Goal: Task Accomplishment & Management: Complete application form

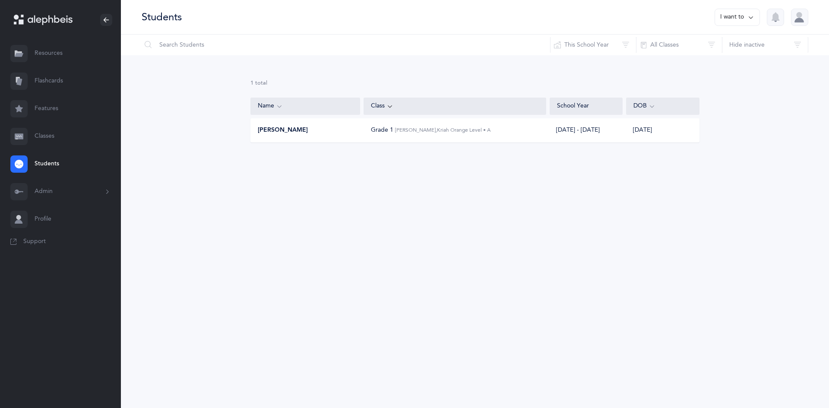
click at [41, 140] on link "Classes" at bounding box center [60, 137] width 121 height 28
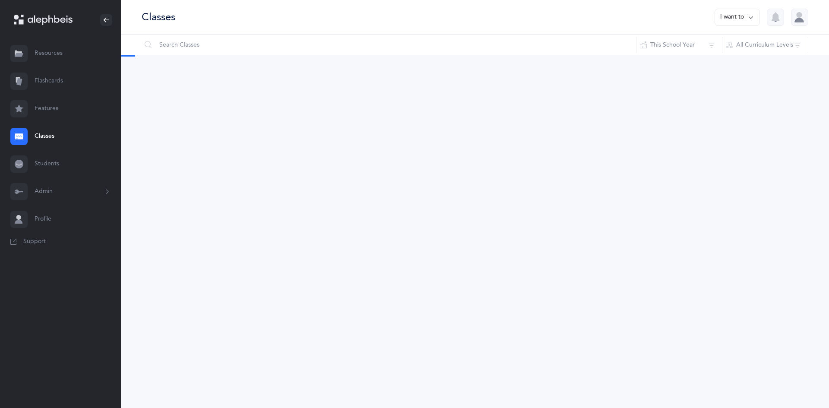
click at [17, 136] on icon at bounding box center [19, 136] width 9 height 6
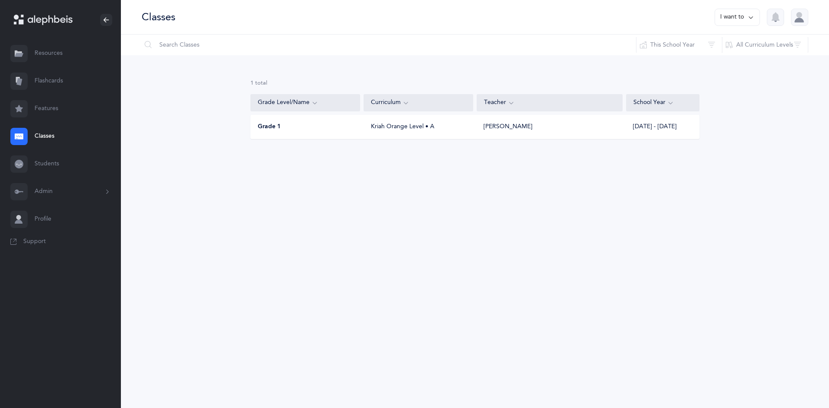
click at [729, 18] on button "I want to" at bounding box center [737, 17] width 45 height 17
click at [718, 62] on button "Add new" at bounding box center [729, 60] width 48 height 16
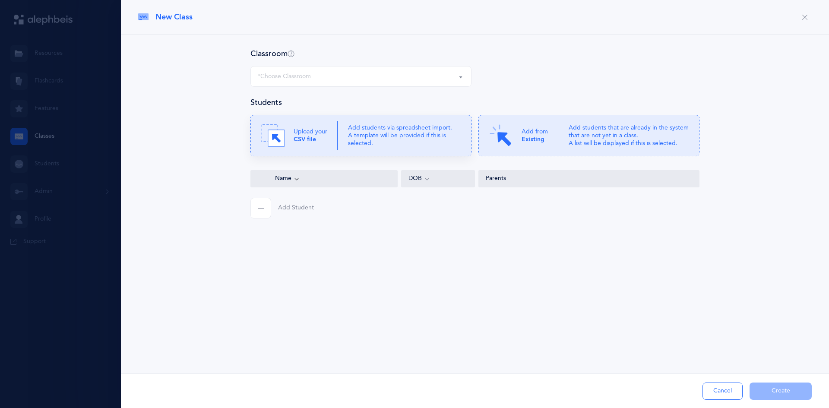
click at [389, 143] on p "Add students via spreadsheet import. A template will be provided if this is sel…" at bounding box center [404, 136] width 113 height 24
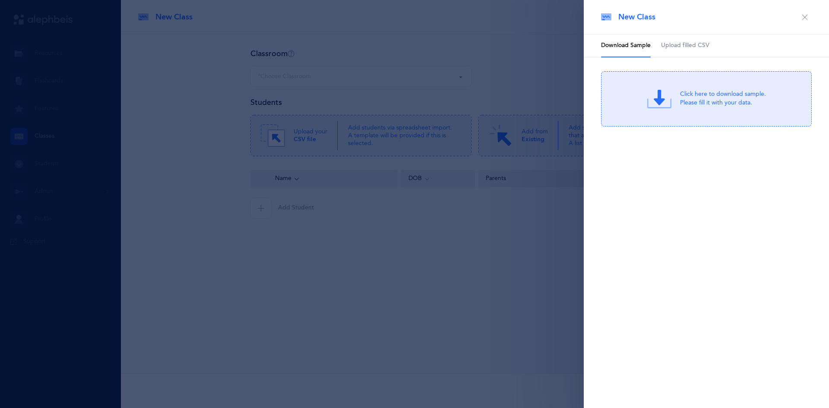
click at [677, 39] on link "Upload filled CSV" at bounding box center [685, 46] width 48 height 22
click at [696, 105] on div "or Click Here to choose a file" at bounding box center [723, 106] width 83 height 9
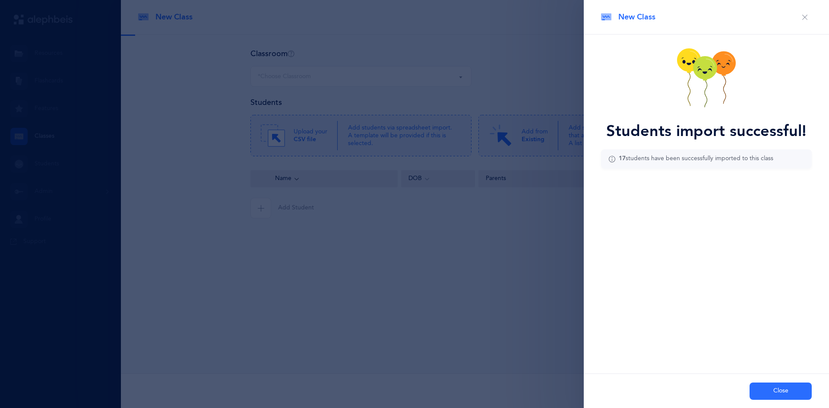
click at [774, 403] on div "Close" at bounding box center [706, 391] width 245 height 35
click at [772, 396] on button "Close" at bounding box center [781, 391] width 62 height 17
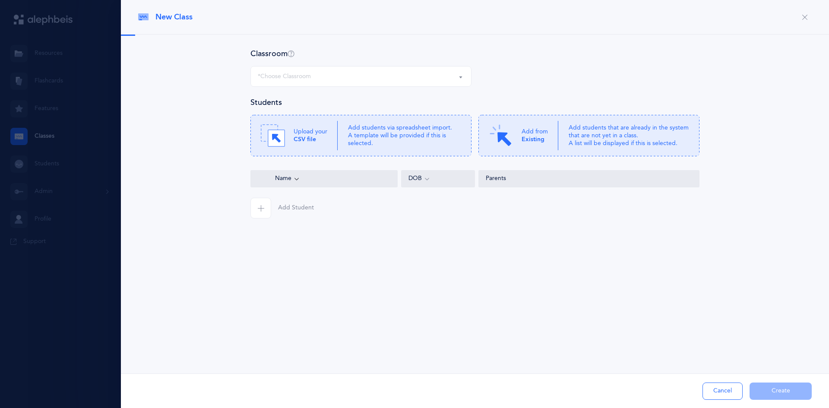
click at [367, 82] on div "*Choose Classroom" at bounding box center [361, 76] width 206 height 15
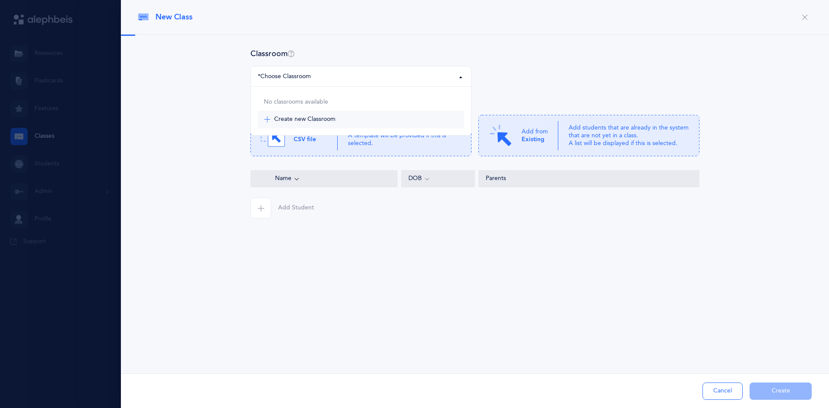
click at [296, 124] on link "Create new Classroom" at bounding box center [361, 119] width 206 height 17
select select "-1"
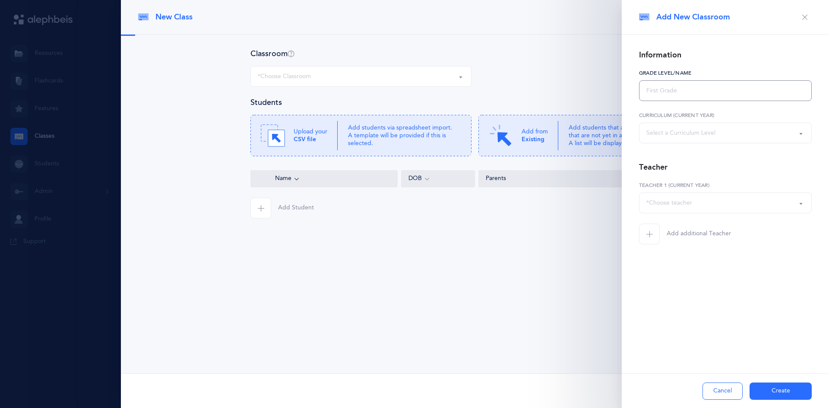
click at [695, 89] on input "text" at bounding box center [725, 90] width 173 height 21
type input "s"
type input "Senior Kindergarten"
click at [696, 137] on div "Select a Curriculum Level" at bounding box center [681, 133] width 69 height 9
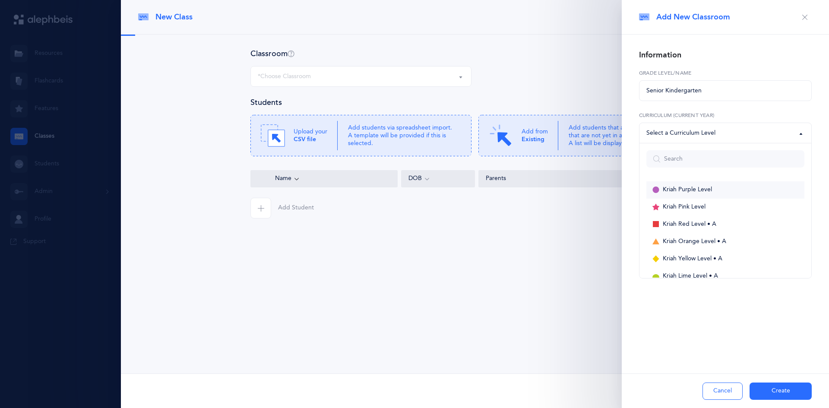
click at [692, 190] on span "Kriah Purple Level" at bounding box center [687, 190] width 49 height 8
select select "1"
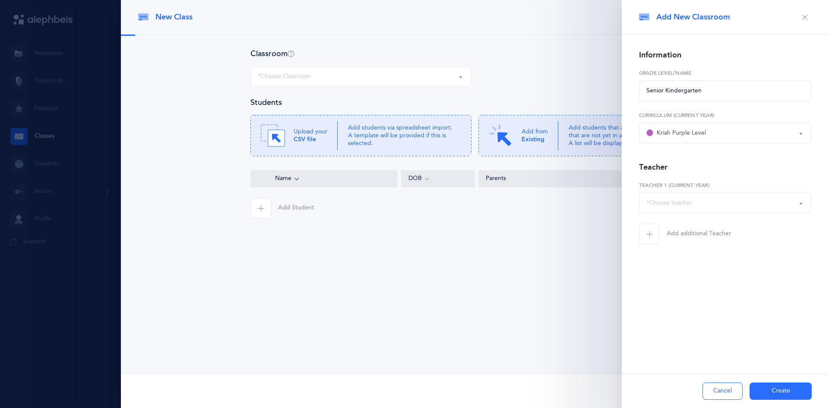
click at [686, 136] on div "Kriah Purple Level" at bounding box center [677, 133] width 60 height 10
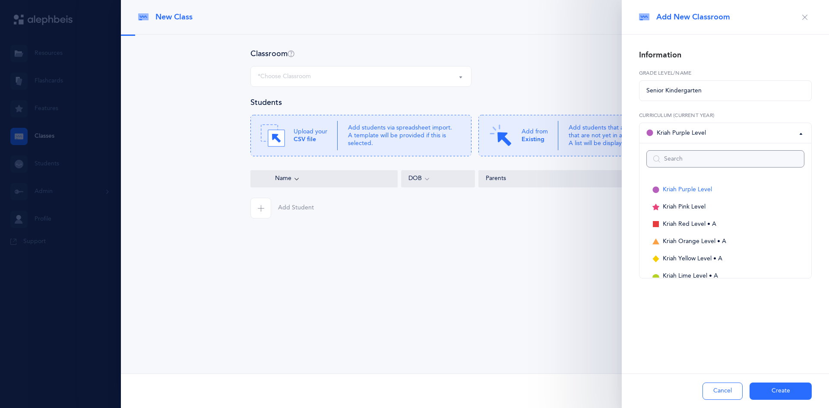
click at [684, 156] on input "Search" at bounding box center [726, 158] width 158 height 17
click at [691, 132] on div "Kriah Purple Level" at bounding box center [677, 133] width 60 height 10
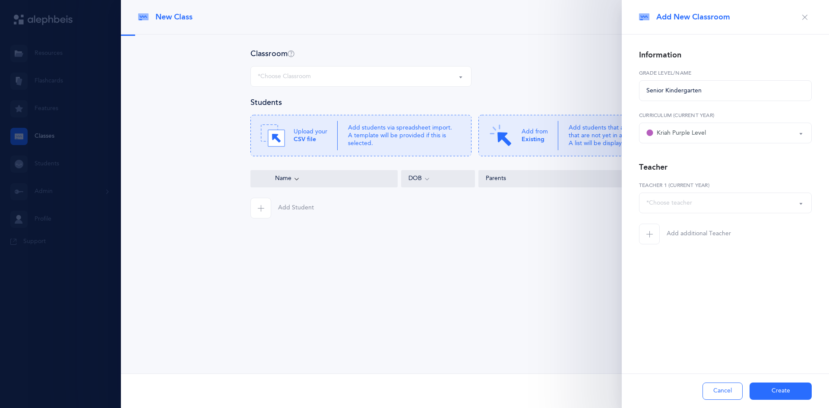
click at [704, 206] on div "*Choose teacher" at bounding box center [726, 203] width 158 height 15
click at [678, 283] on span "[PERSON_NAME]" at bounding box center [677, 281] width 49 height 8
select select "2416"
click at [684, 206] on div "[PERSON_NAME]" at bounding box center [671, 203] width 49 height 9
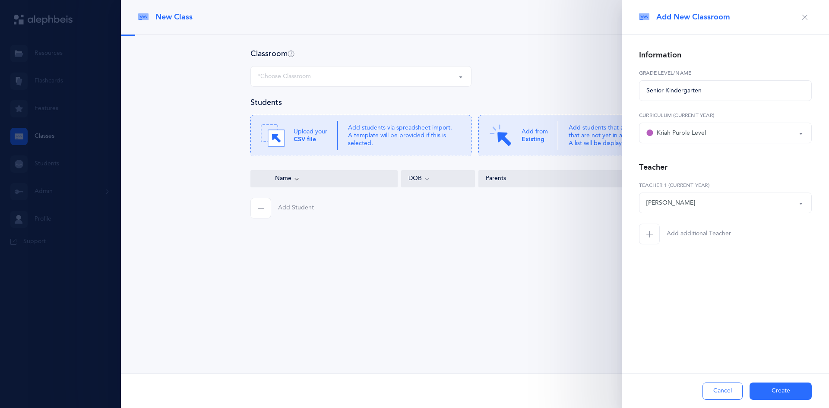
click at [777, 390] on button "Create" at bounding box center [781, 391] width 62 height 17
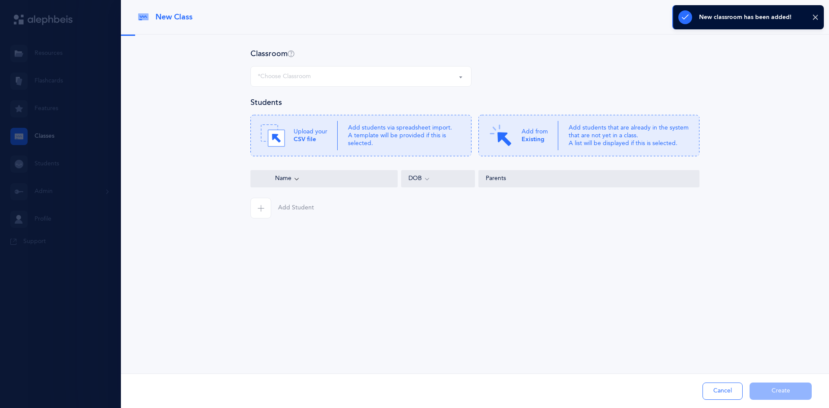
select select "1305"
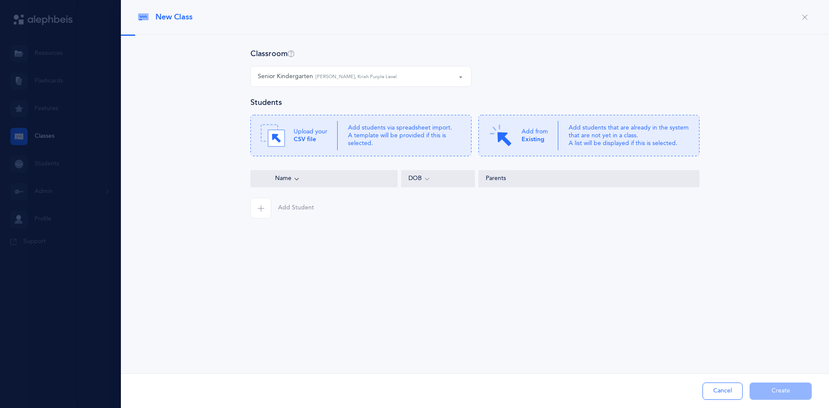
drag, startPoint x: -192, startPoint y: 214, endPoint x: -245, endPoint y: 205, distance: 54.0
click at [0, 205] on html "[PERSON_NAME] Resources Resources Flashcards Flashcards Features Features Class…" at bounding box center [414, 204] width 829 height 408
click at [571, 270] on div "New Class Classroom Senior Kindergarten Senior Kindergarten [PERSON_NAME], Kria…" at bounding box center [475, 204] width 708 height 408
click at [781, 392] on div "Add Student Cancel Create" at bounding box center [475, 391] width 708 height 35
click at [301, 81] on div "Senior Kindergarten [PERSON_NAME], Kriah Purple Level" at bounding box center [361, 76] width 206 height 15
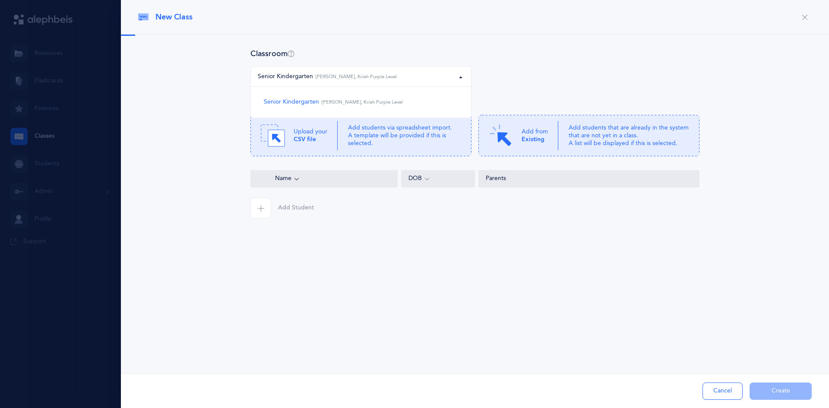
click at [301, 81] on div "Senior Kindergarten [PERSON_NAME], Kriah Purple Level" at bounding box center [361, 76] width 206 height 15
click at [294, 53] on icon at bounding box center [291, 54] width 7 height 8
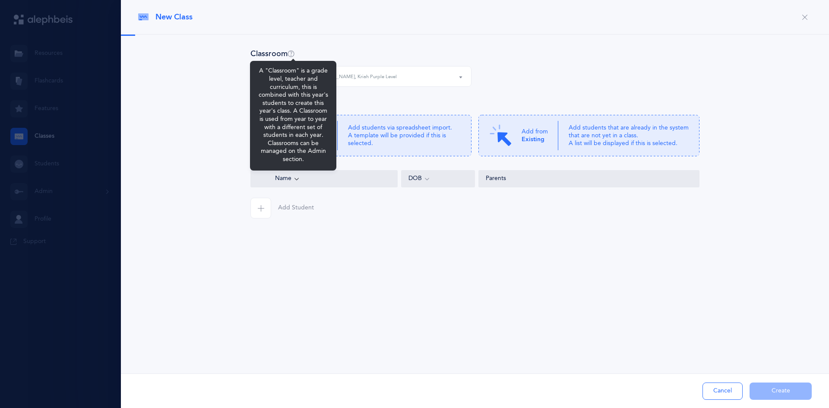
click at [294, 53] on icon at bounding box center [291, 54] width 7 height 8
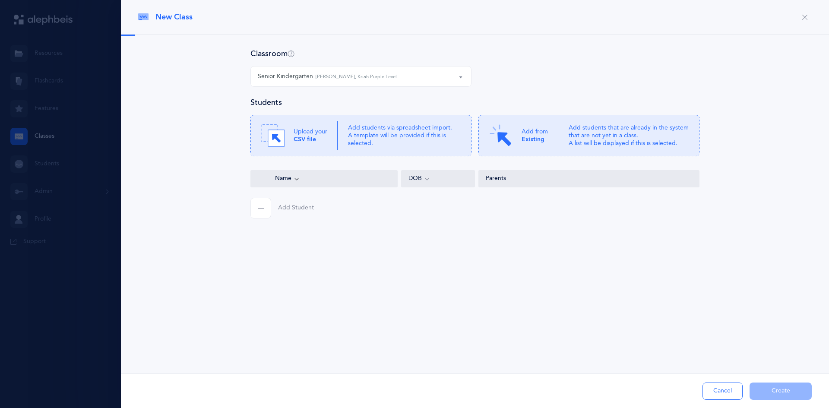
click at [268, 213] on span "button" at bounding box center [261, 208] width 21 height 21
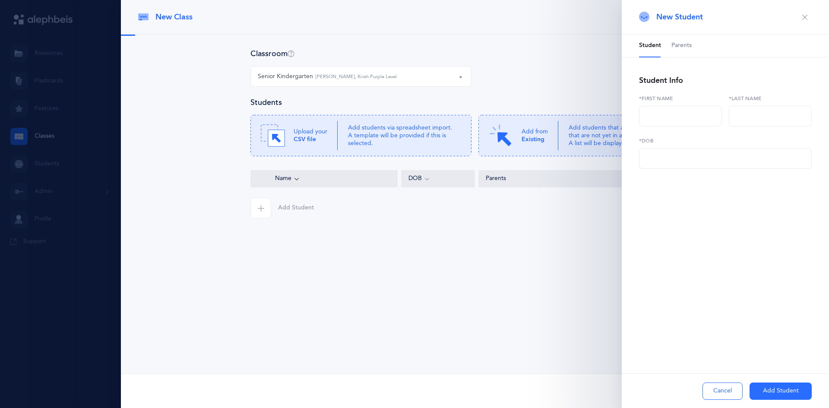
click at [802, 18] on icon "button" at bounding box center [805, 17] width 7 height 7
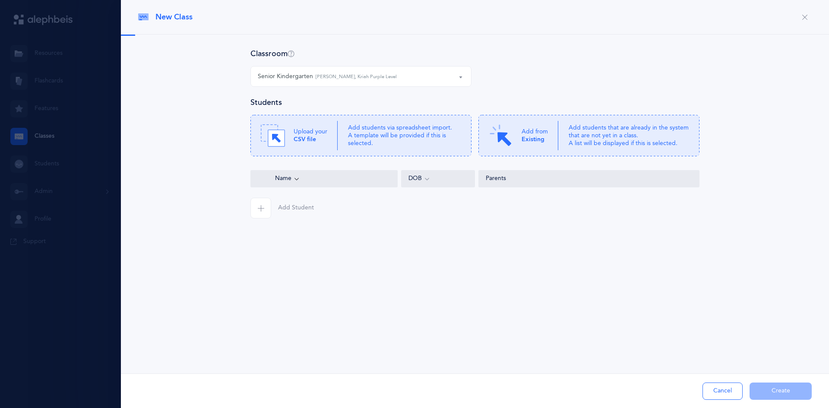
click at [29, 161] on div at bounding box center [414, 204] width 829 height 408
click at [806, 19] on icon "button" at bounding box center [805, 17] width 7 height 7
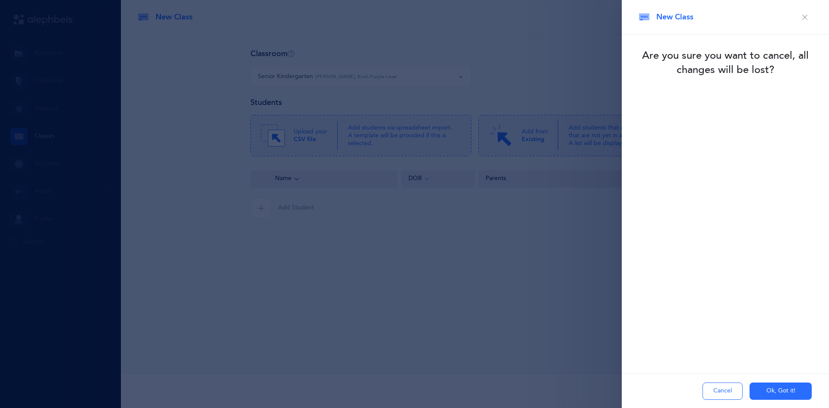
click at [720, 392] on button "Cancel" at bounding box center [723, 391] width 40 height 17
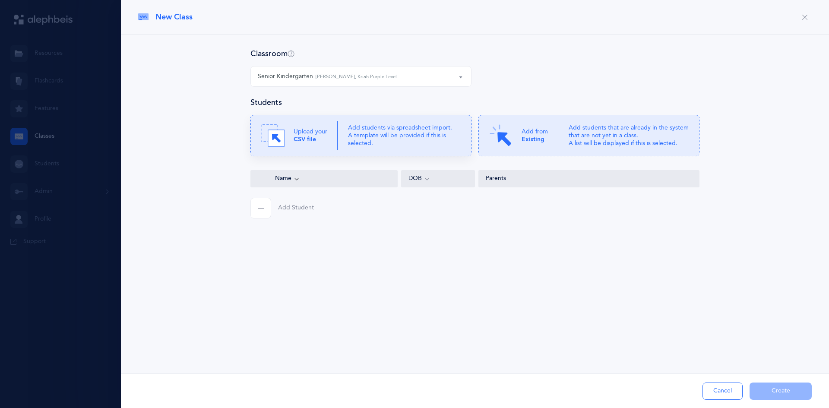
click at [330, 127] on div "Upload your CSV file" at bounding box center [299, 136] width 77 height 24
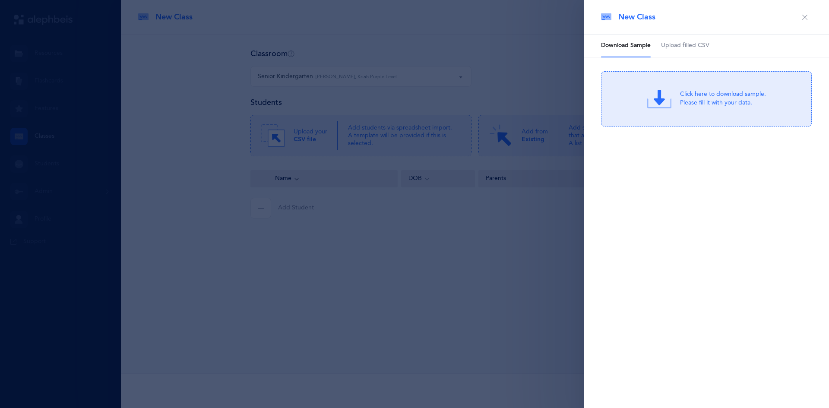
click at [810, 18] on button "button" at bounding box center [805, 17] width 14 height 14
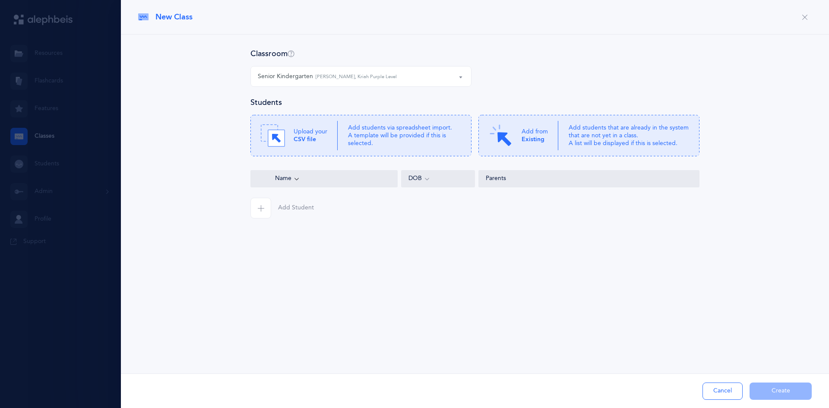
click at [809, 15] on button "button" at bounding box center [805, 17] width 14 height 14
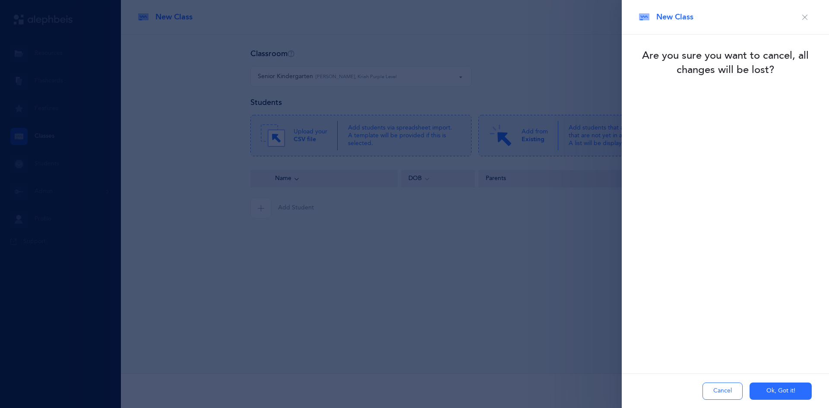
click at [770, 394] on button "Ok, Got it!" at bounding box center [781, 391] width 62 height 17
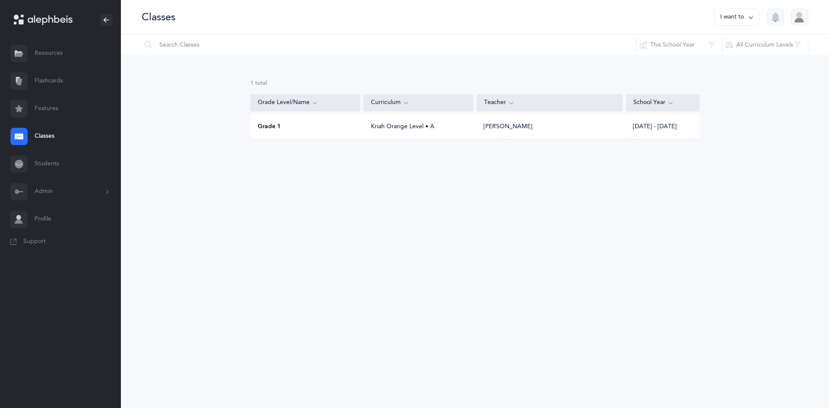
click at [98, 190] on button "Admin" at bounding box center [60, 192] width 121 height 28
click at [54, 248] on link "Classrooms" at bounding box center [78, 253] width 86 height 19
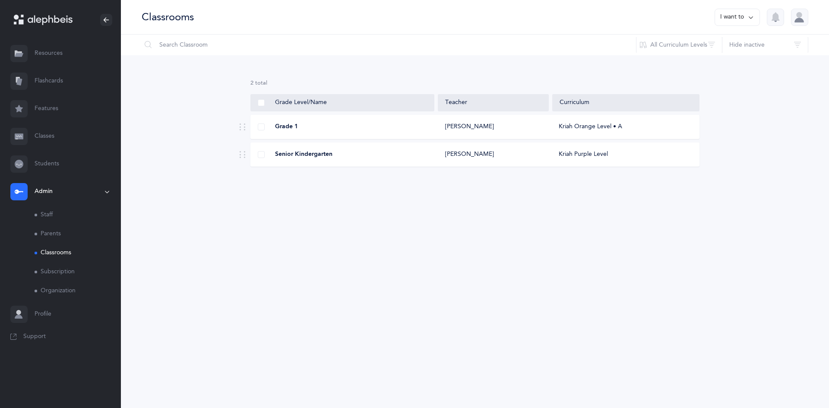
click at [749, 16] on icon at bounding box center [751, 18] width 7 height 10
click at [721, 48] on button "Add new classroom" at bounding box center [719, 45] width 67 height 16
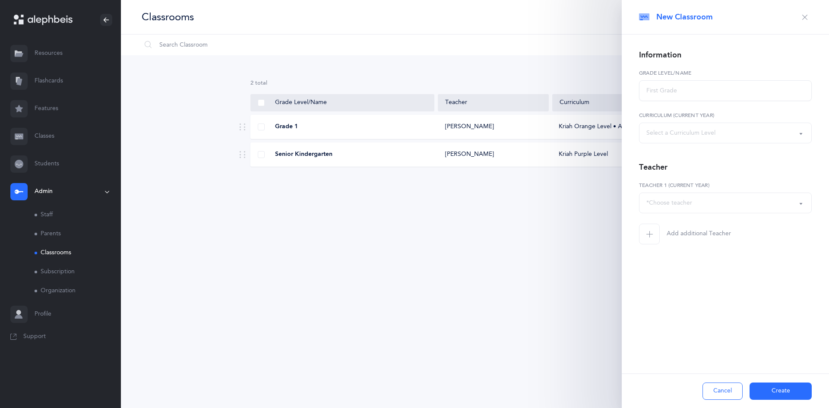
select select
click at [698, 91] on input "text" at bounding box center [725, 90] width 173 height 21
type input "Grade 2"
click at [700, 132] on div "Select a Curriculum Level" at bounding box center [681, 133] width 69 height 9
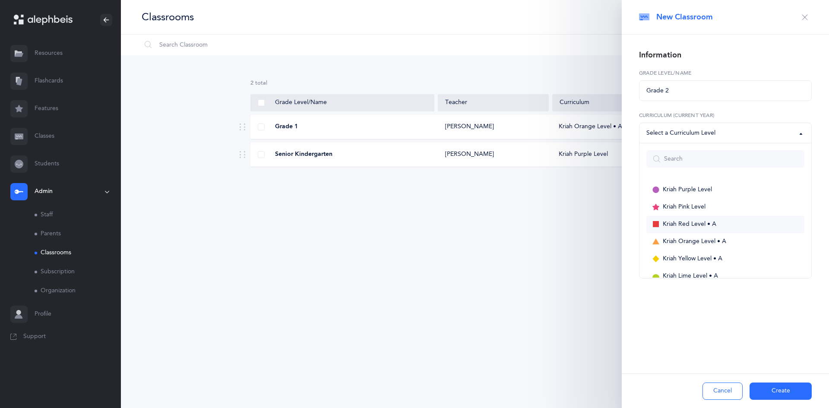
click at [664, 225] on span "Kriah Red Level • A" at bounding box center [690, 225] width 54 height 8
select select "2"
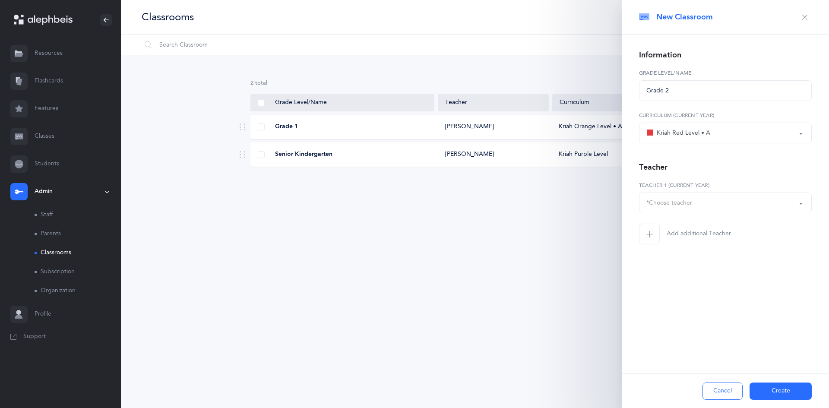
drag, startPoint x: 667, startPoint y: 203, endPoint x: 668, endPoint y: 219, distance: 15.1
click at [667, 203] on div "*Choose teacher" at bounding box center [670, 203] width 46 height 9
click at [667, 247] on span "[PERSON_NAME]" at bounding box center [677, 246] width 49 height 8
select select "2577"
click at [778, 390] on button "Create" at bounding box center [781, 391] width 62 height 17
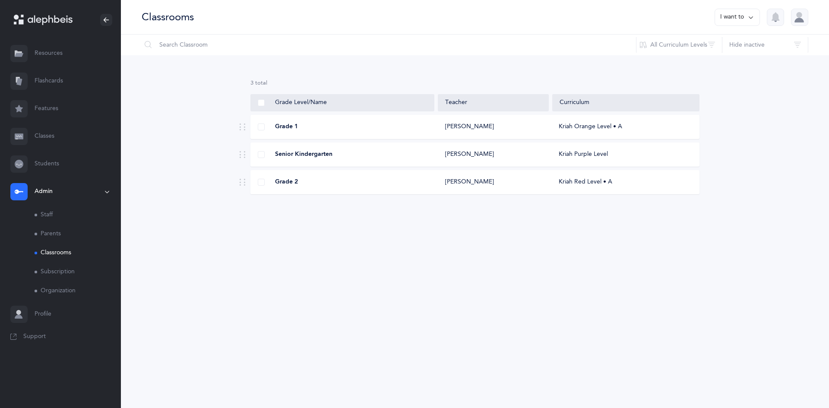
click at [279, 130] on span "Grade 1" at bounding box center [286, 127] width 23 height 9
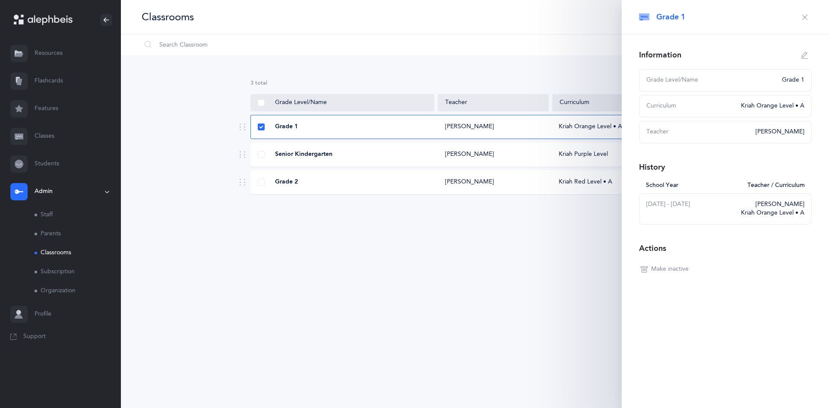
click at [548, 237] on div "Classrooms I want to Information Settings Grade Levels [PERSON_NAME] Hebrew Aca…" at bounding box center [475, 204] width 708 height 408
click at [46, 161] on link "Students" at bounding box center [60, 164] width 121 height 28
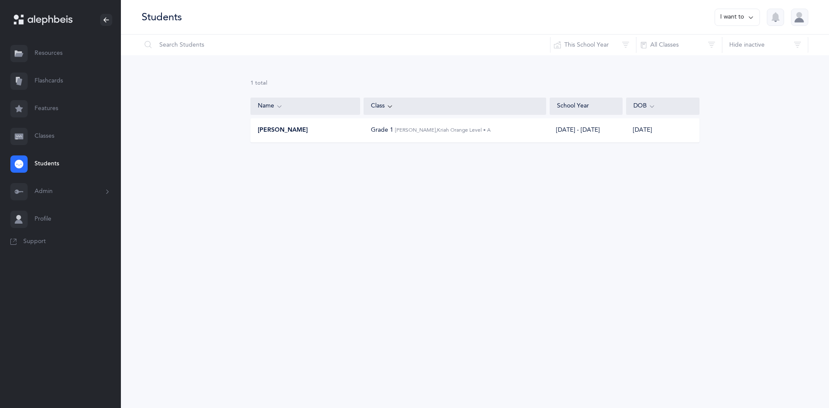
click at [327, 138] on div "[PERSON_NAME] Grade 1 [PERSON_NAME], Kriah Orange Level • A [DATE] - [DATE] [DA…" at bounding box center [475, 130] width 449 height 24
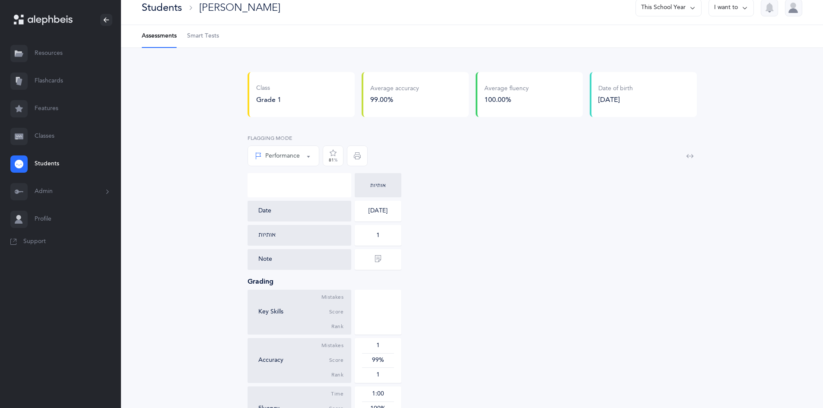
scroll to position [10, 0]
click at [726, 8] on button "I want to" at bounding box center [730, 7] width 45 height 17
click at [674, 13] on button "This School Year" at bounding box center [668, 7] width 66 height 17
click at [45, 140] on link "Classes" at bounding box center [60, 137] width 121 height 28
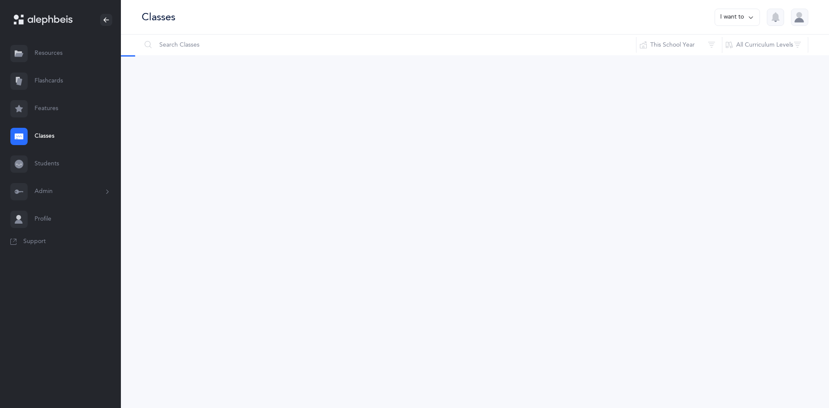
click at [48, 162] on link "Students" at bounding box center [60, 164] width 121 height 28
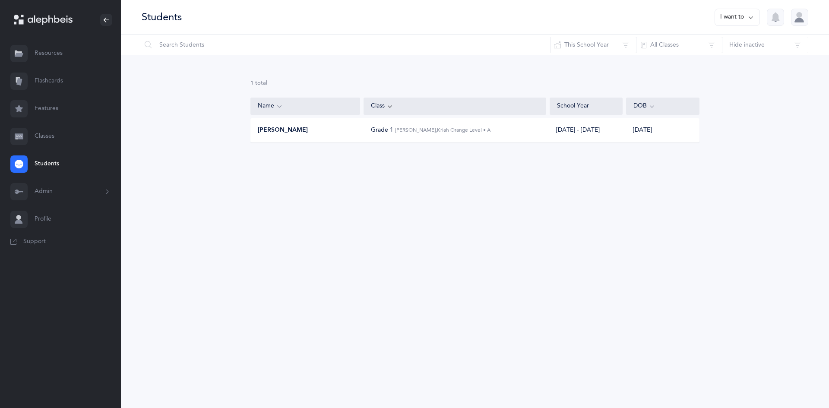
click at [49, 134] on link "Classes" at bounding box center [60, 137] width 121 height 28
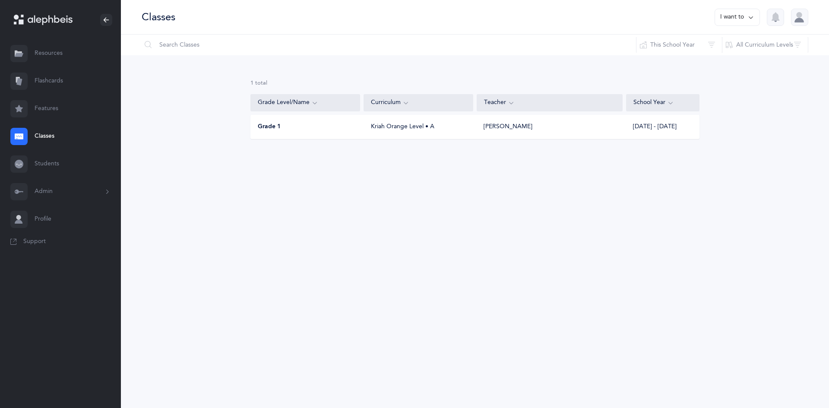
click at [735, 17] on button "I want to" at bounding box center [737, 17] width 45 height 17
click at [721, 61] on button "Add new" at bounding box center [729, 60] width 48 height 16
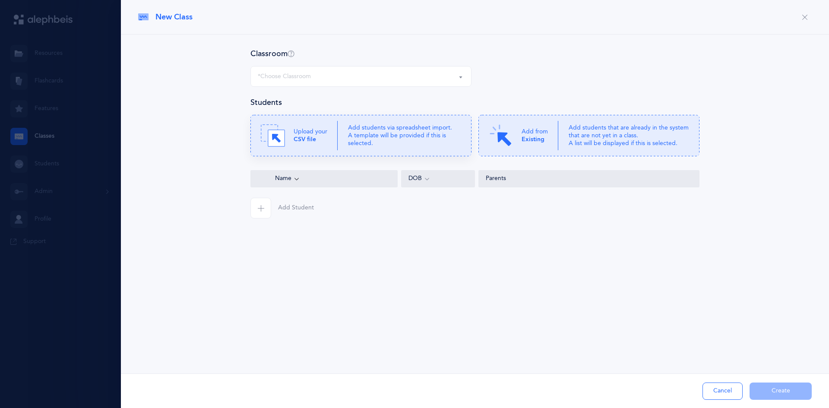
click at [427, 137] on p "Add students via spreadsheet import. A template will be provided if this is sel…" at bounding box center [404, 136] width 113 height 24
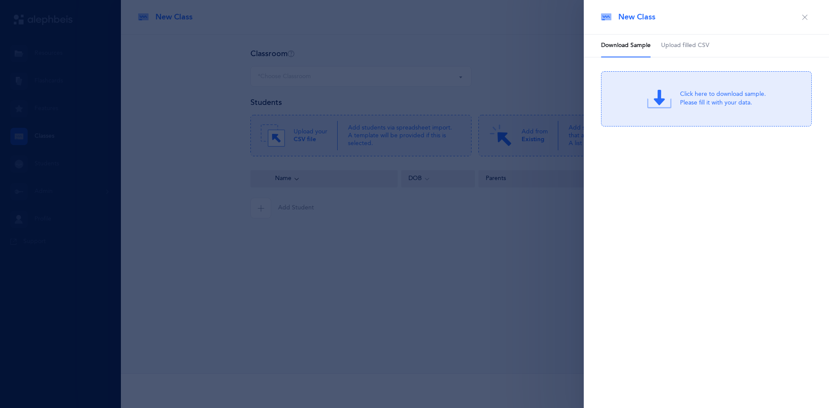
click at [694, 43] on span "Upload filled CSV" at bounding box center [685, 45] width 48 height 9
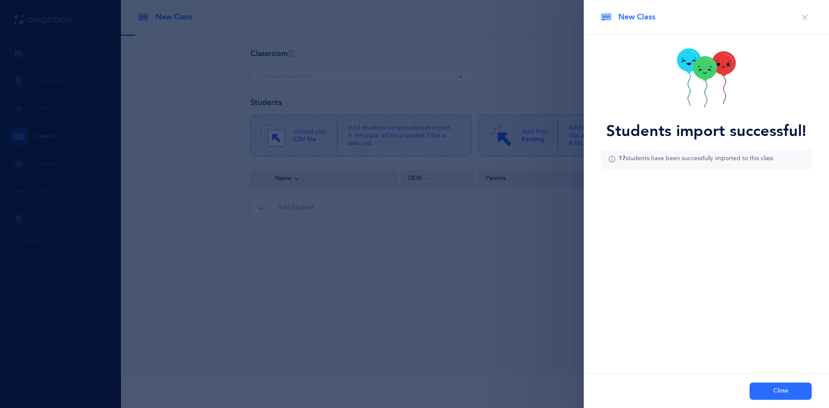
click at [774, 395] on button "Close" at bounding box center [781, 391] width 62 height 17
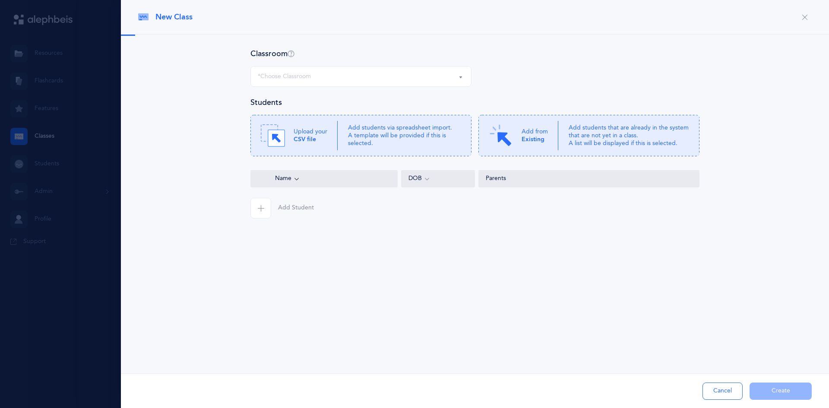
click at [456, 73] on div "*Choose Classroom" at bounding box center [361, 76] width 206 height 15
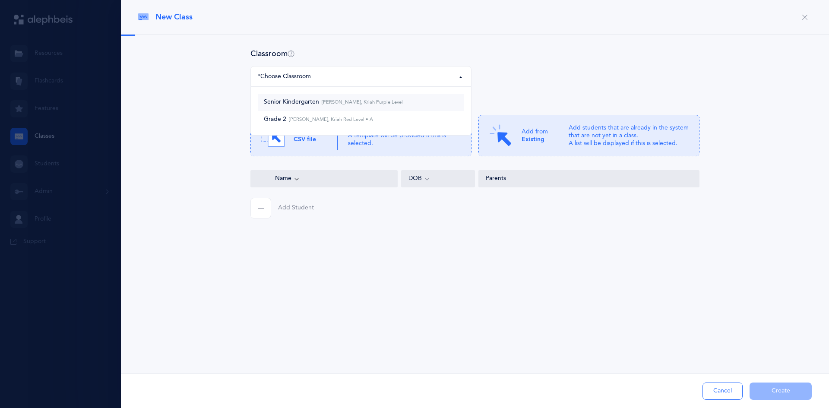
click at [343, 104] on small "[PERSON_NAME], Kriah Purple Level" at bounding box center [361, 102] width 84 height 6
select select "1305"
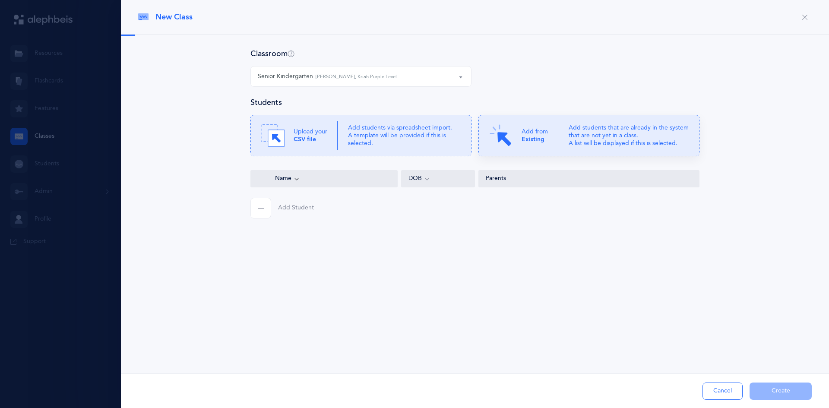
click at [565, 128] on icon at bounding box center [589, 135] width 221 height 41
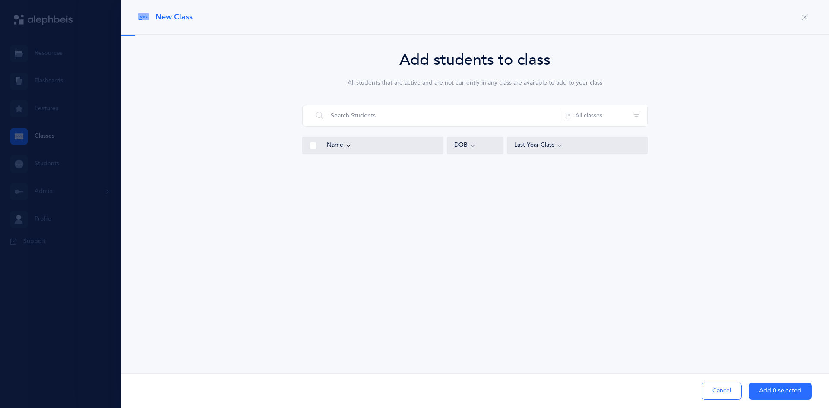
click at [35, 134] on div at bounding box center [414, 204] width 829 height 408
click at [545, 140] on div "Last Year Class" at bounding box center [577, 145] width 141 height 17
click at [343, 143] on div "Name" at bounding box center [381, 146] width 109 height 10
click at [609, 116] on button "All classes" at bounding box center [604, 115] width 86 height 21
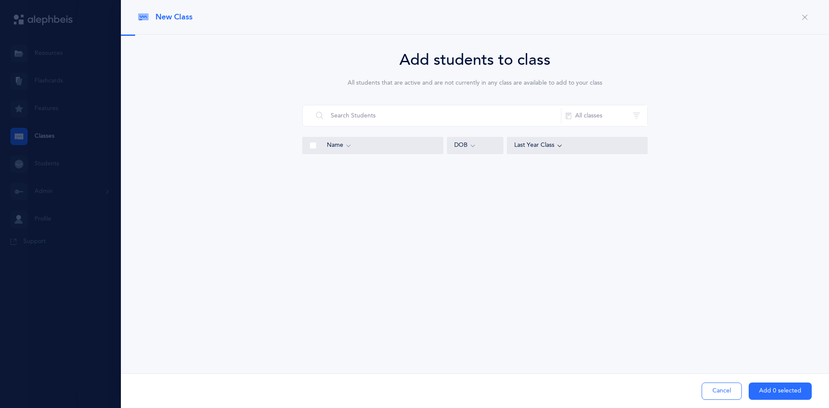
click at [163, 13] on span "New Class" at bounding box center [174, 17] width 37 height 11
click at [136, 13] on div "New Class" at bounding box center [475, 17] width 708 height 35
click at [564, 88] on div "Add students to class All students that are active and are not currently in any…" at bounding box center [475, 102] width 346 height 109
click at [768, 393] on button "Add 0 selected" at bounding box center [780, 391] width 63 height 17
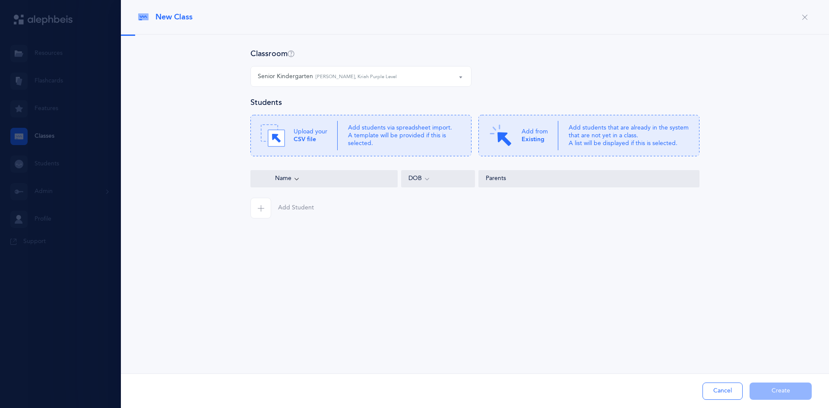
click at [27, 127] on div at bounding box center [414, 204] width 829 height 408
drag, startPoint x: 29, startPoint y: 128, endPoint x: 42, endPoint y: 134, distance: 14.3
click at [30, 129] on div at bounding box center [414, 204] width 829 height 408
drag, startPoint x: 42, startPoint y: 134, endPoint x: 48, endPoint y: 137, distance: 7.3
click at [45, 136] on div at bounding box center [414, 204] width 829 height 408
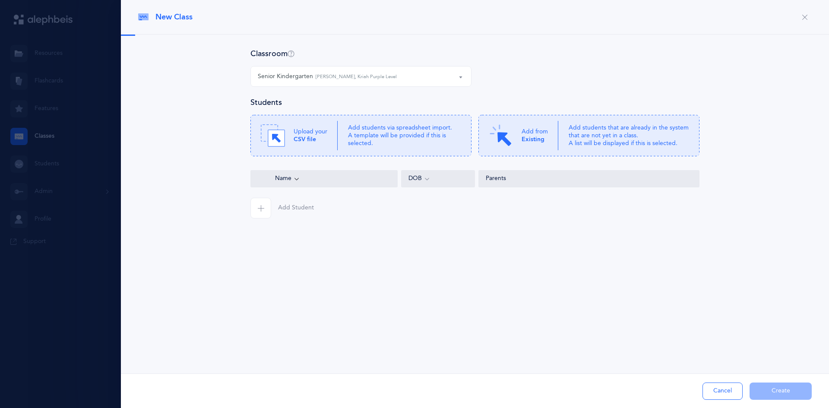
click at [804, 17] on icon "button" at bounding box center [805, 17] width 7 height 7
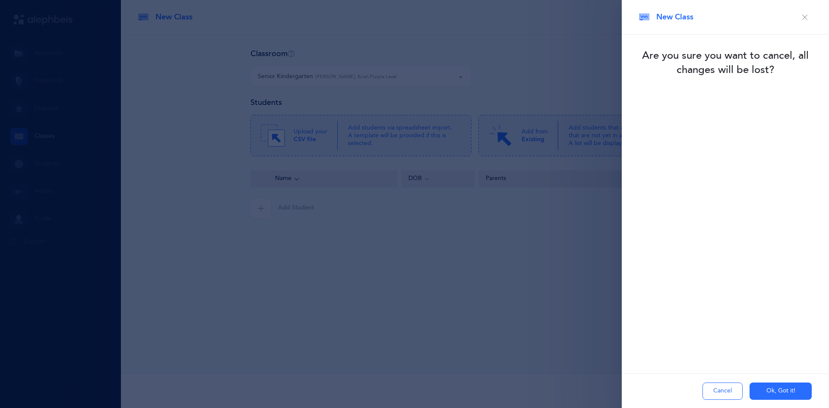
click at [804, 17] on icon "button" at bounding box center [805, 17] width 7 height 7
click at [526, 71] on div at bounding box center [414, 204] width 829 height 408
click at [721, 391] on button "Cancel" at bounding box center [723, 391] width 40 height 17
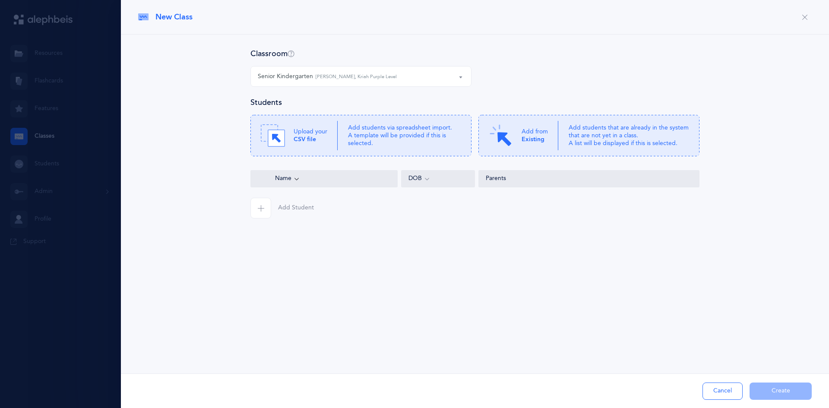
click at [264, 216] on span "button" at bounding box center [261, 208] width 21 height 21
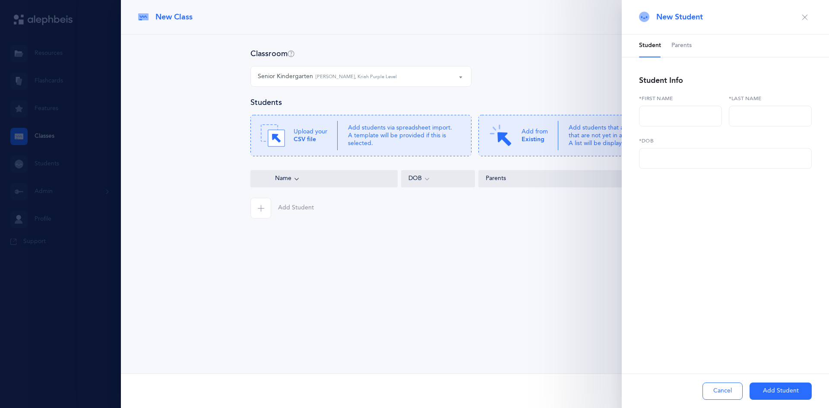
click at [264, 216] on span "button" at bounding box center [261, 208] width 21 height 21
click at [374, 296] on div "New Class Classroom Senior Kindergarten Grade 2 Senior Kindergarten [PERSON_NAM…" at bounding box center [475, 204] width 708 height 408
